Goal: Task Accomplishment & Management: Manage account settings

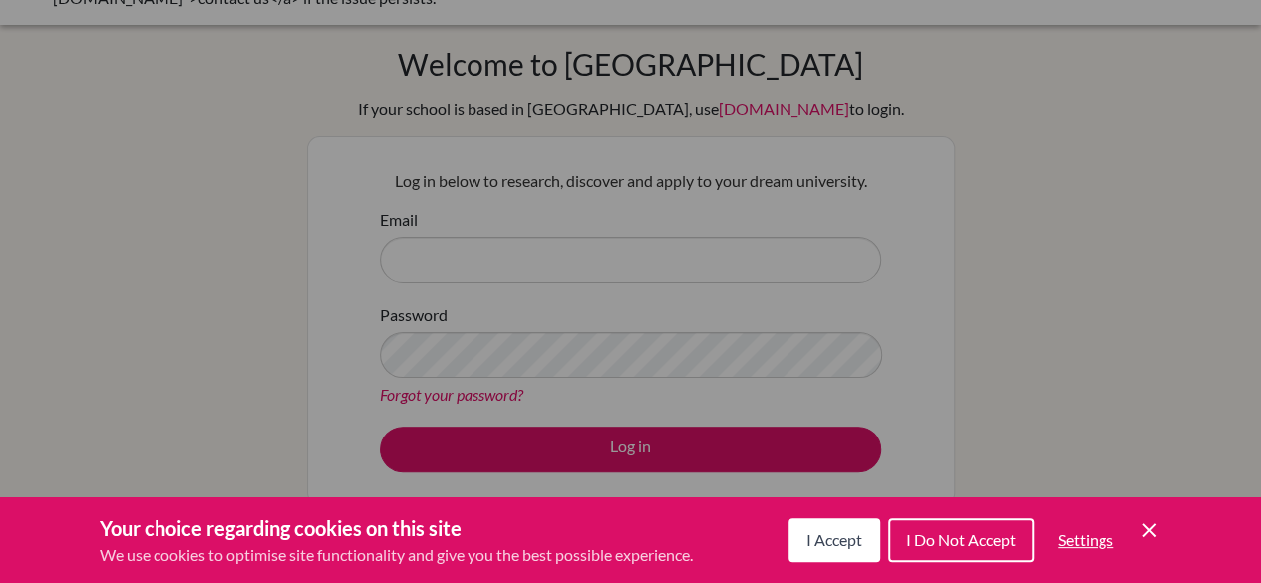
scroll to position [59, 0]
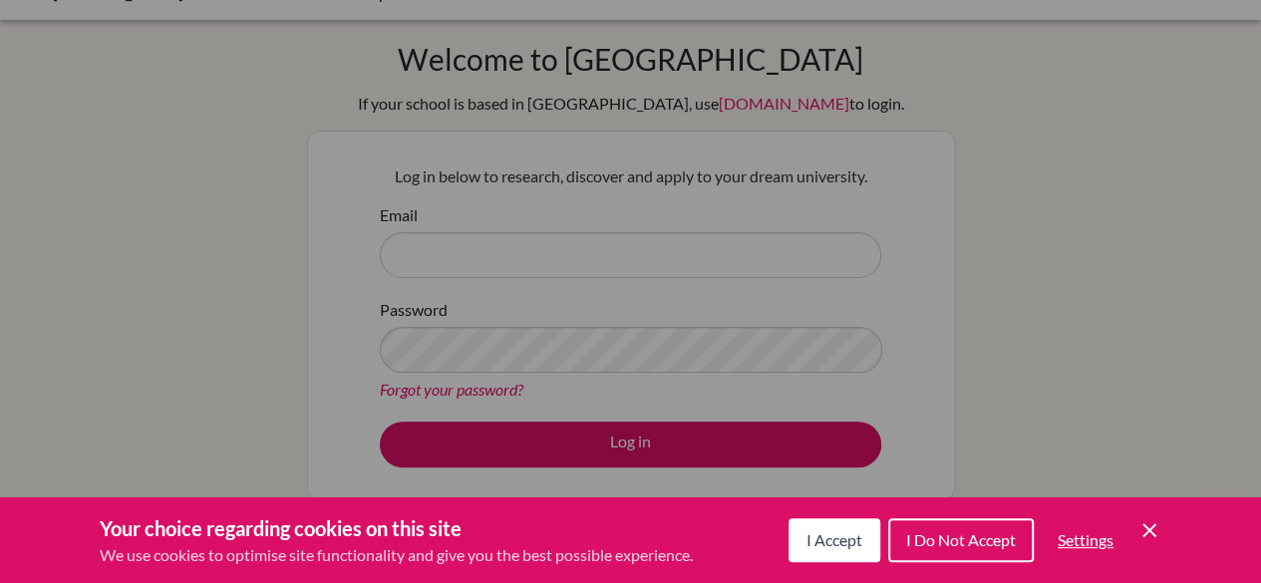
click at [834, 529] on button "I Accept" at bounding box center [834, 540] width 92 height 44
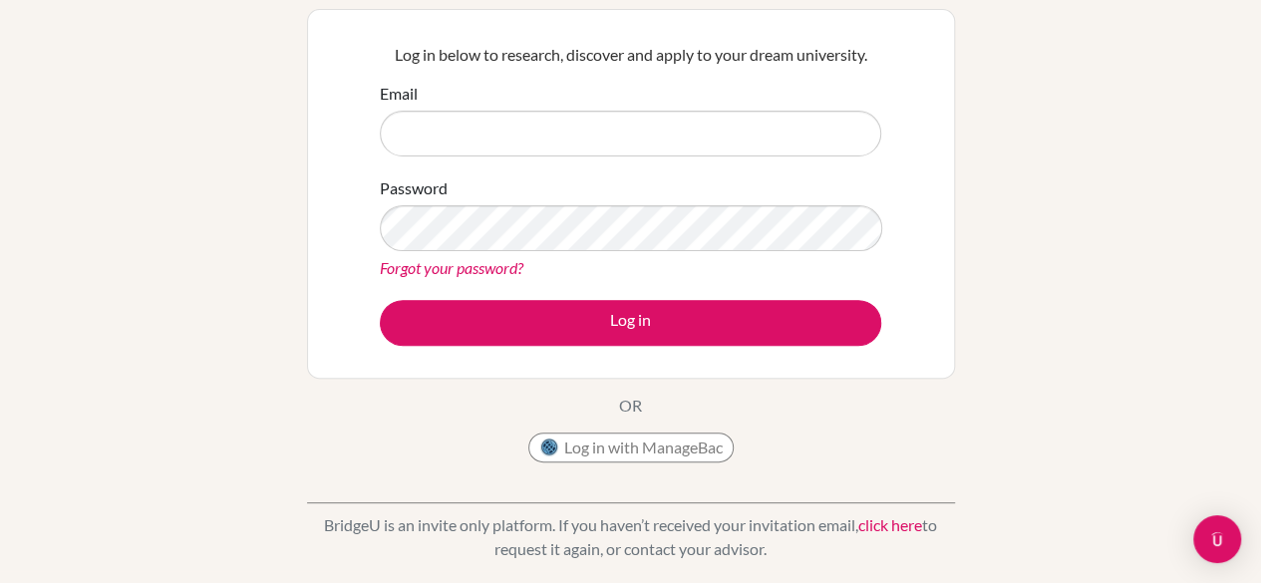
scroll to position [179, 0]
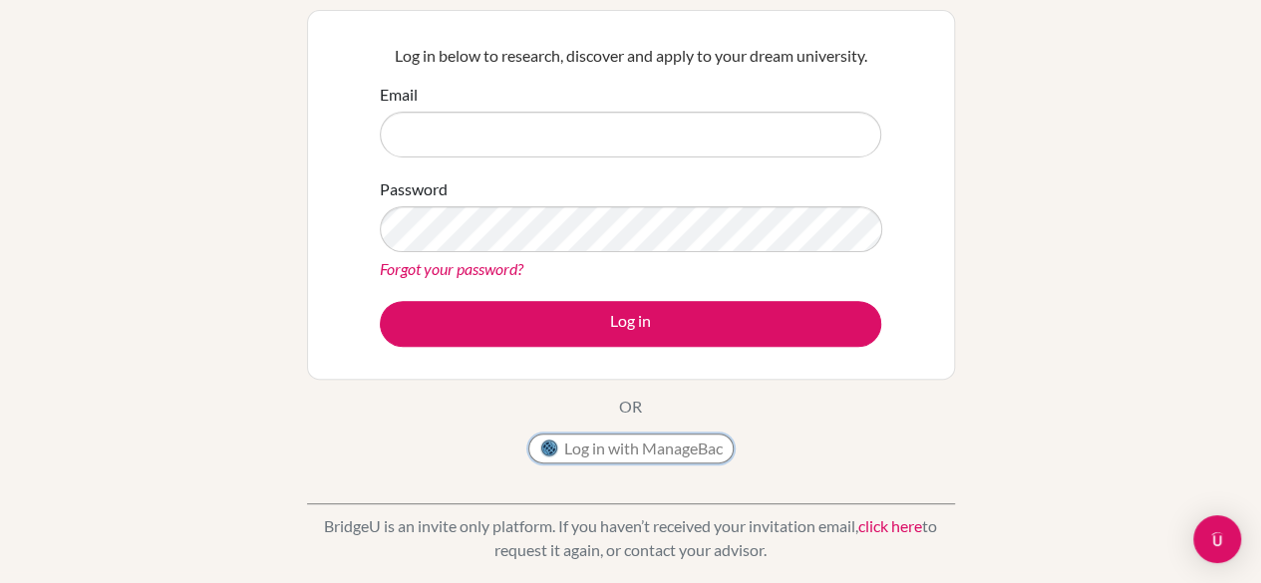
click at [645, 454] on button "Log in with ManageBac" at bounding box center [630, 449] width 205 height 30
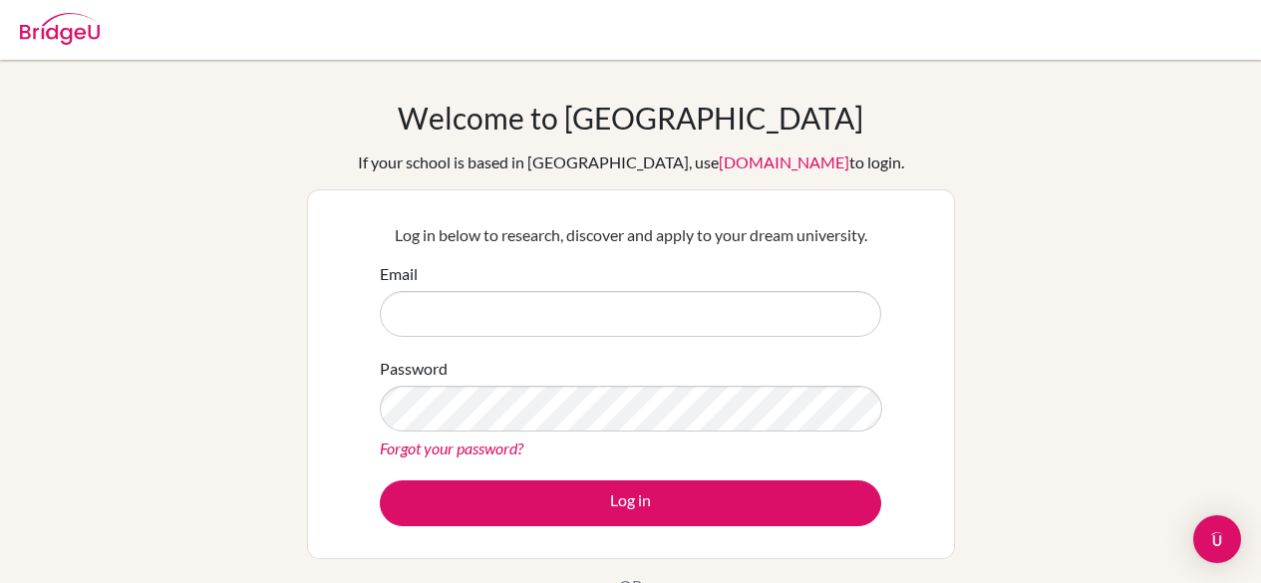
scroll to position [478, 0]
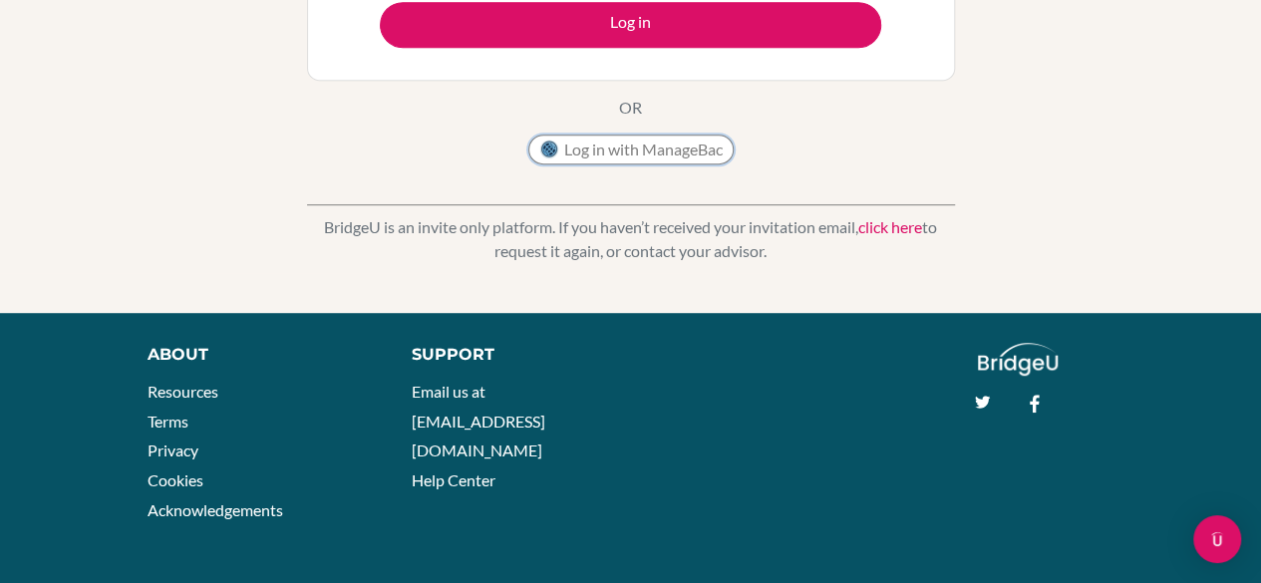
click at [646, 157] on button "Log in with ManageBac" at bounding box center [630, 150] width 205 height 30
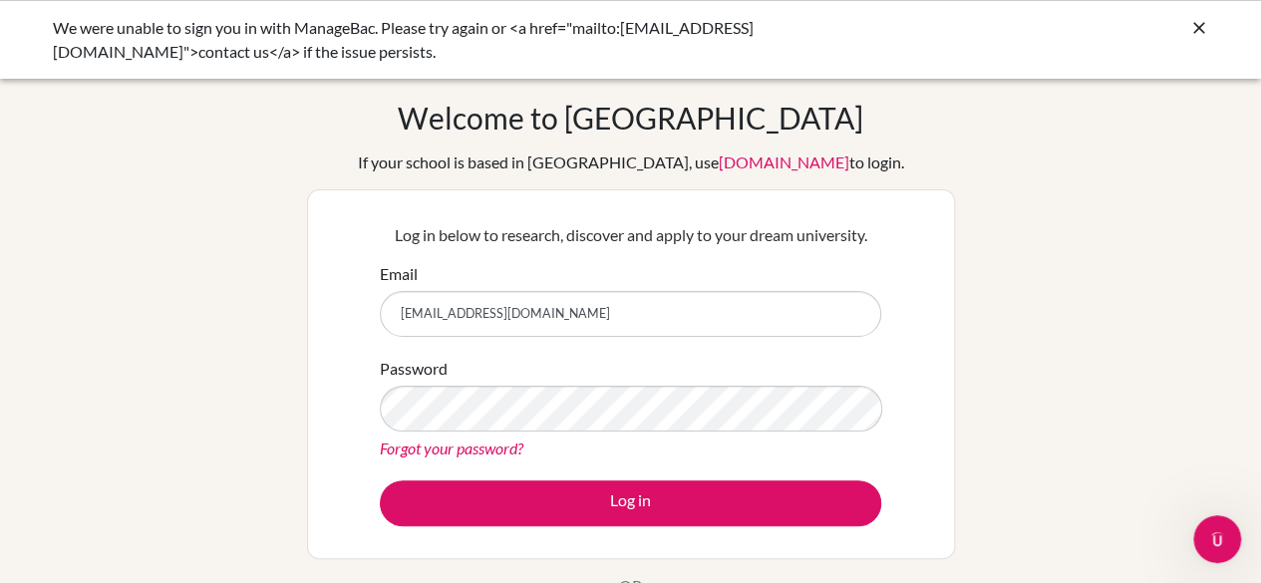
type input "ryanshmakol2027@sfhs.in"
click at [453, 451] on link "Forgot your password?" at bounding box center [452, 448] width 144 height 19
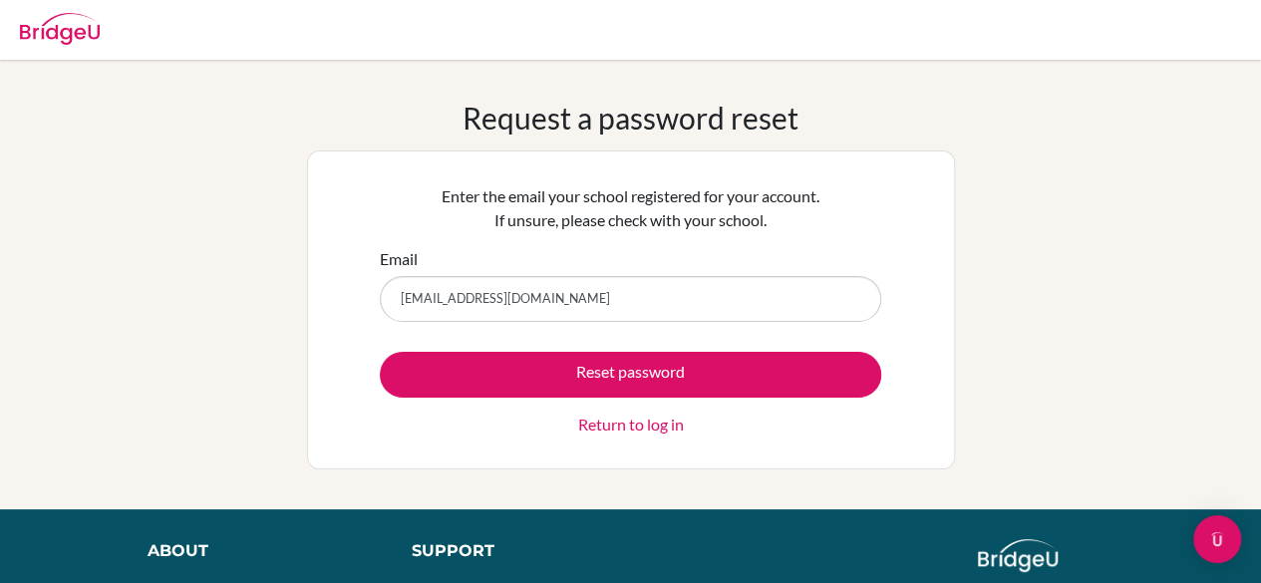
type input "[EMAIL_ADDRESS][DOMAIN_NAME]"
click at [380, 352] on button "Reset password" at bounding box center [630, 375] width 501 height 46
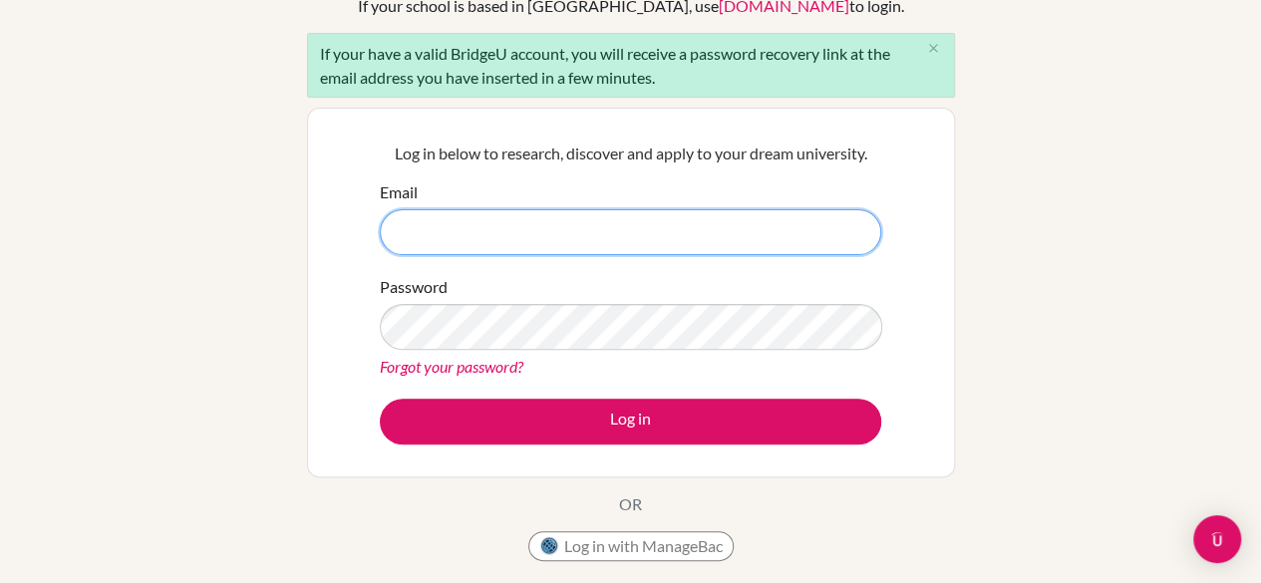
scroll to position [175, 0]
